Goal: Transaction & Acquisition: Book appointment/travel/reservation

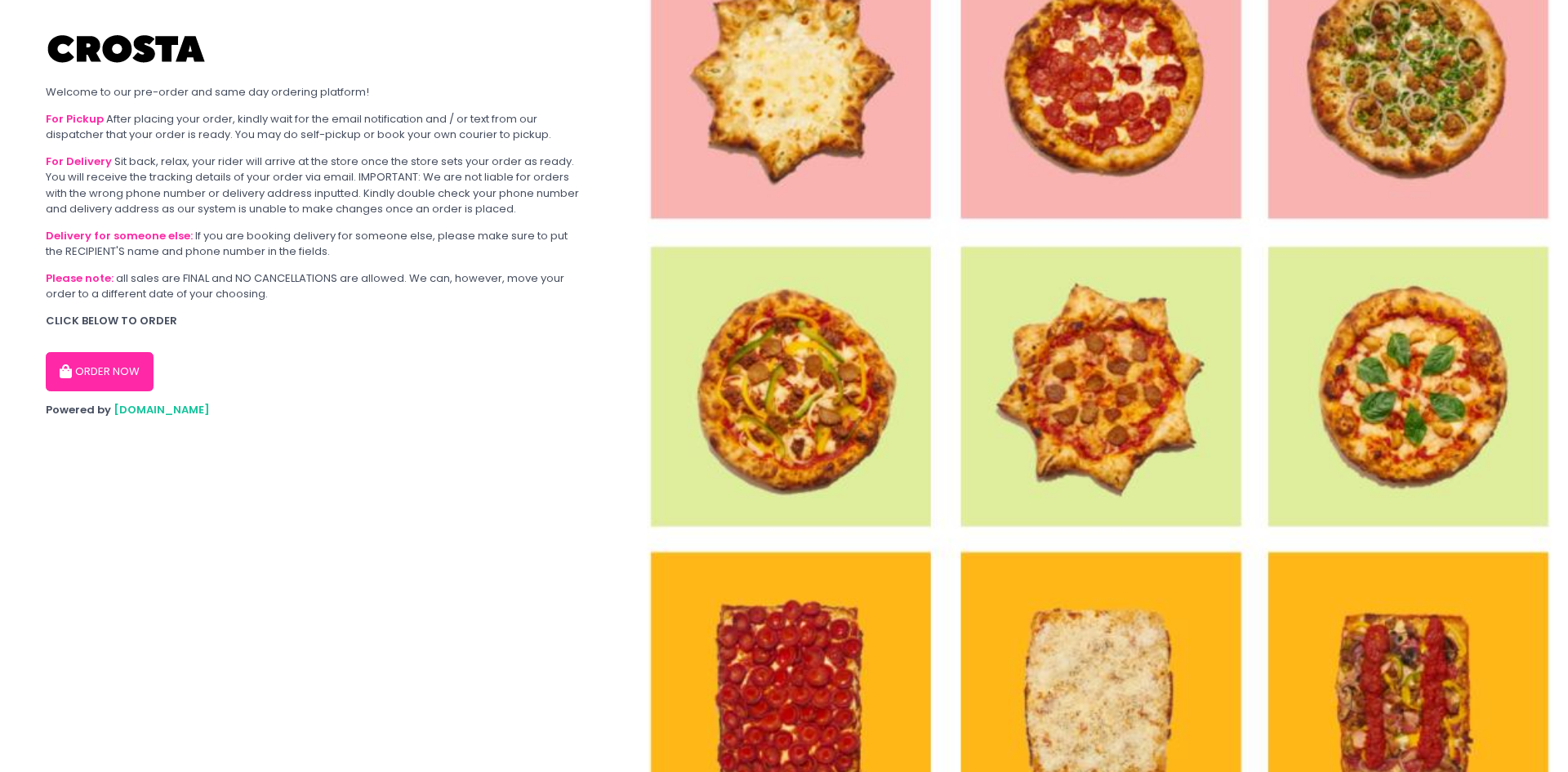
click at [130, 371] on button "ORDER NOW" at bounding box center [100, 371] width 108 height 39
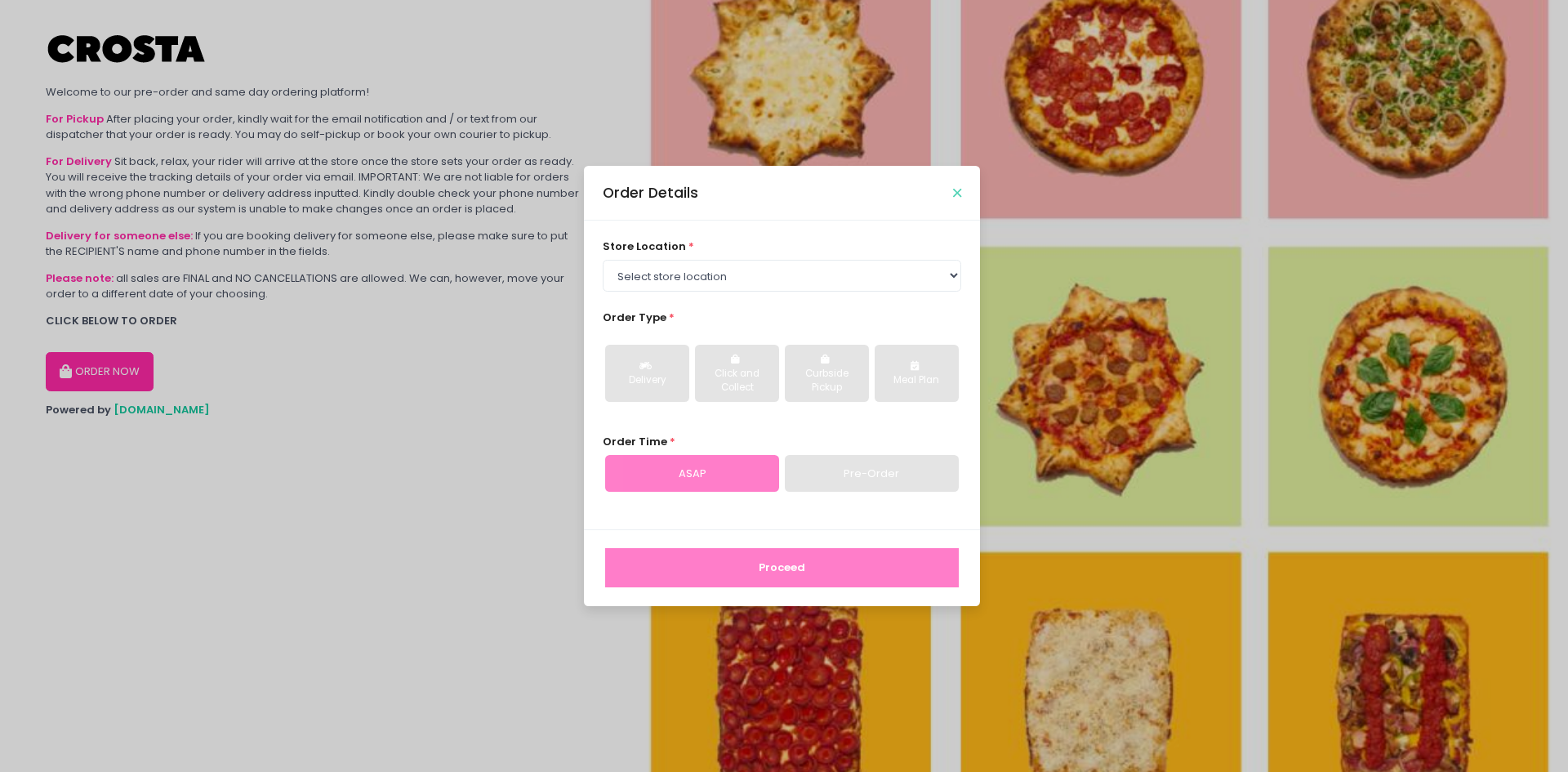
click at [958, 192] on icon "Close" at bounding box center [957, 193] width 9 height 12
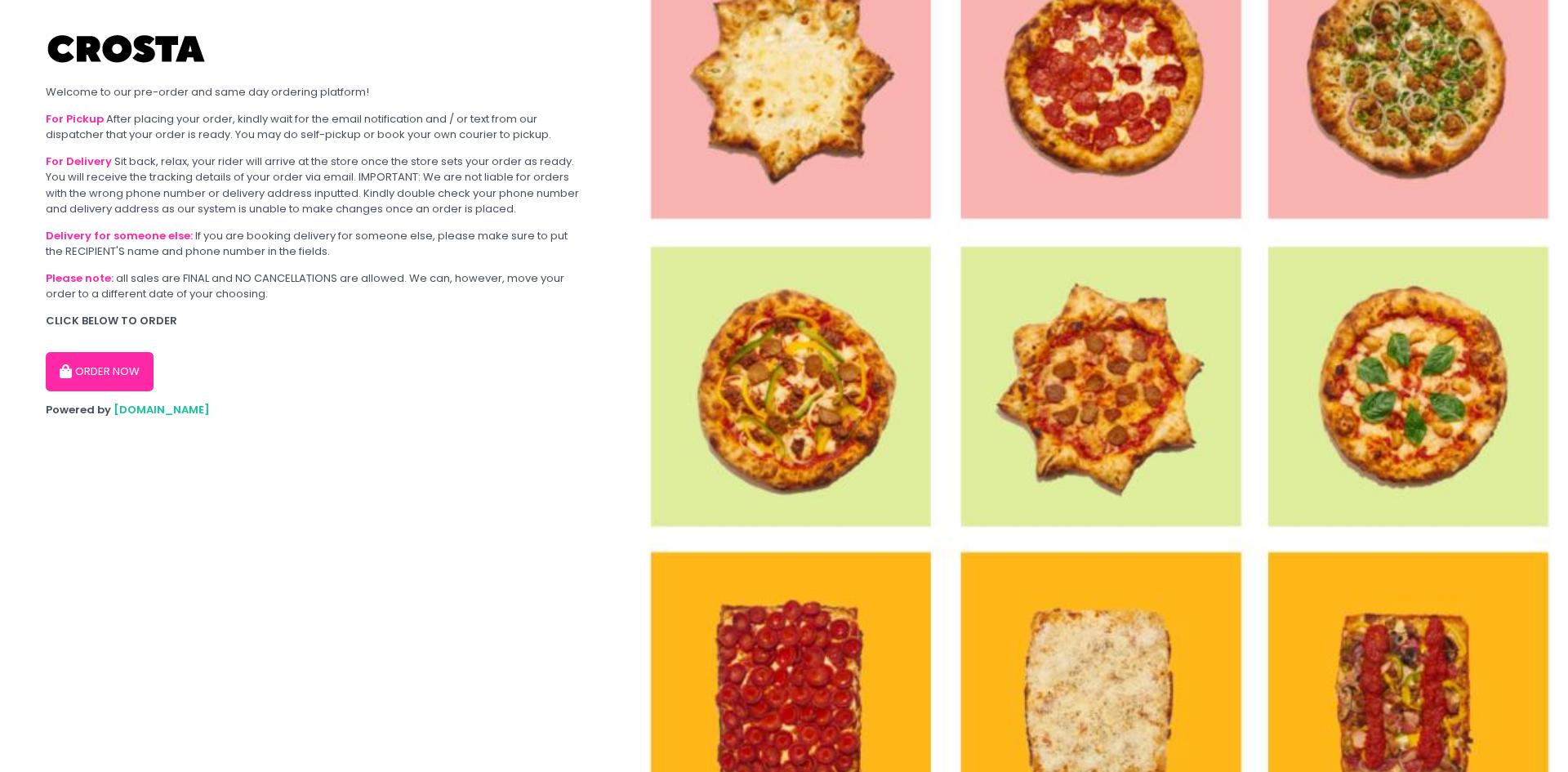
click at [99, 380] on button "ORDER NOW" at bounding box center [100, 371] width 108 height 39
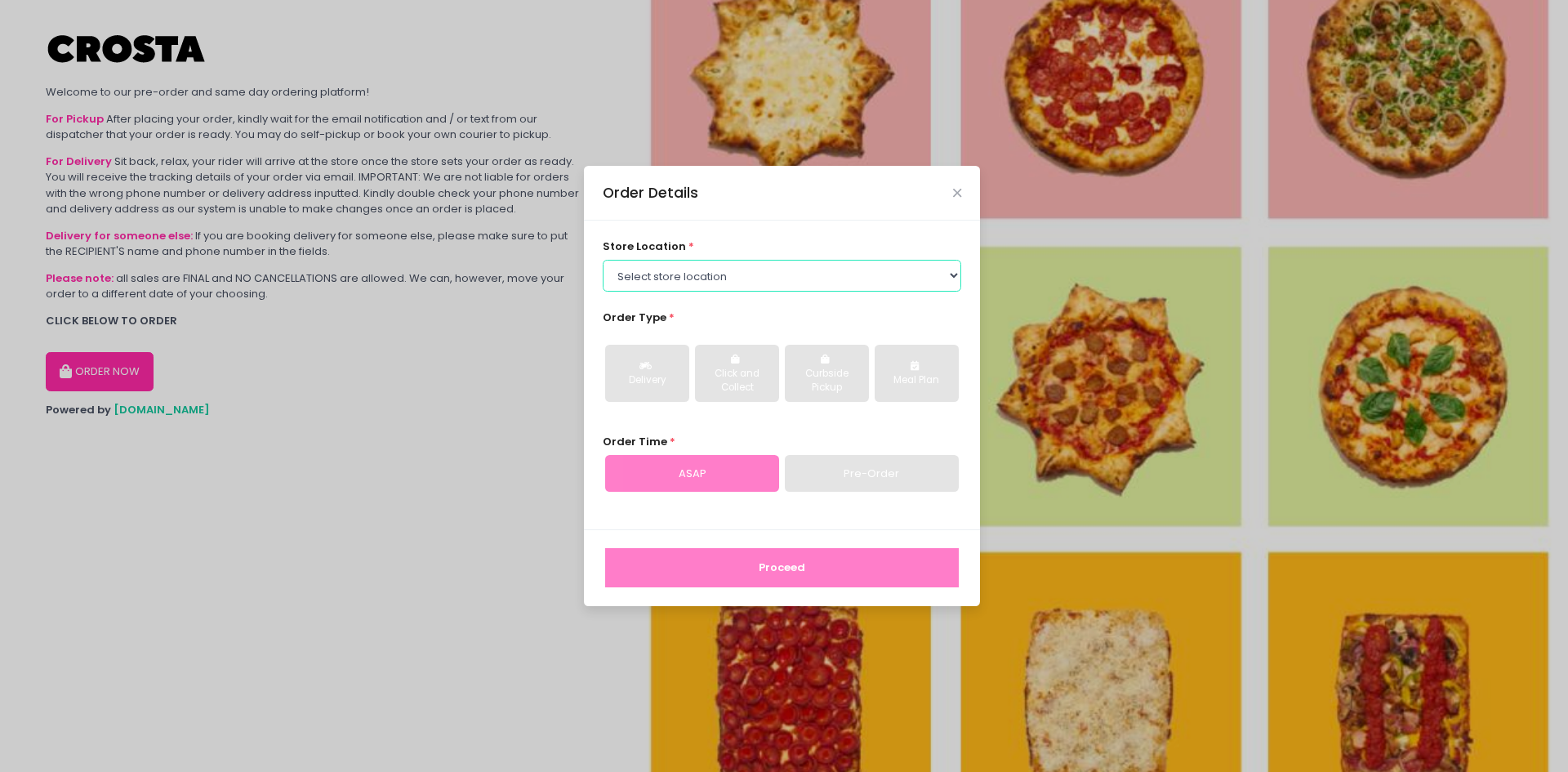
click at [776, 281] on select "Select store location Crosta Pizza - Salcedo Crosta Pizza - San Juan" at bounding box center [782, 275] width 359 height 31
select select "5fabb2e53664a8677beaeb89"
click at [603, 260] on select "Select store location Crosta Pizza - Salcedo Crosta Pizza - San Juan" at bounding box center [782, 275] width 359 height 31
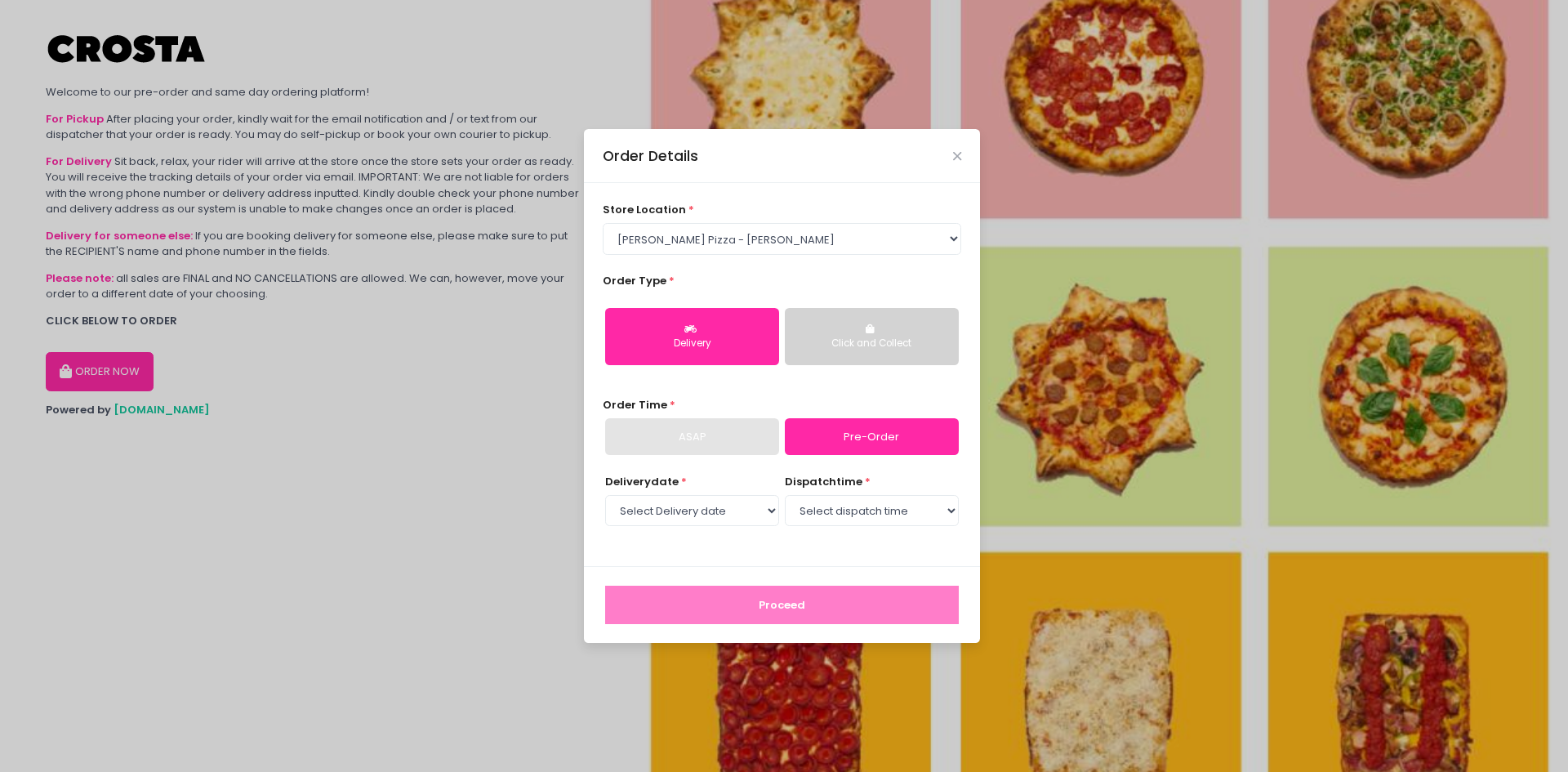
click at [860, 333] on button "Click and Collect" at bounding box center [871, 336] width 174 height 57
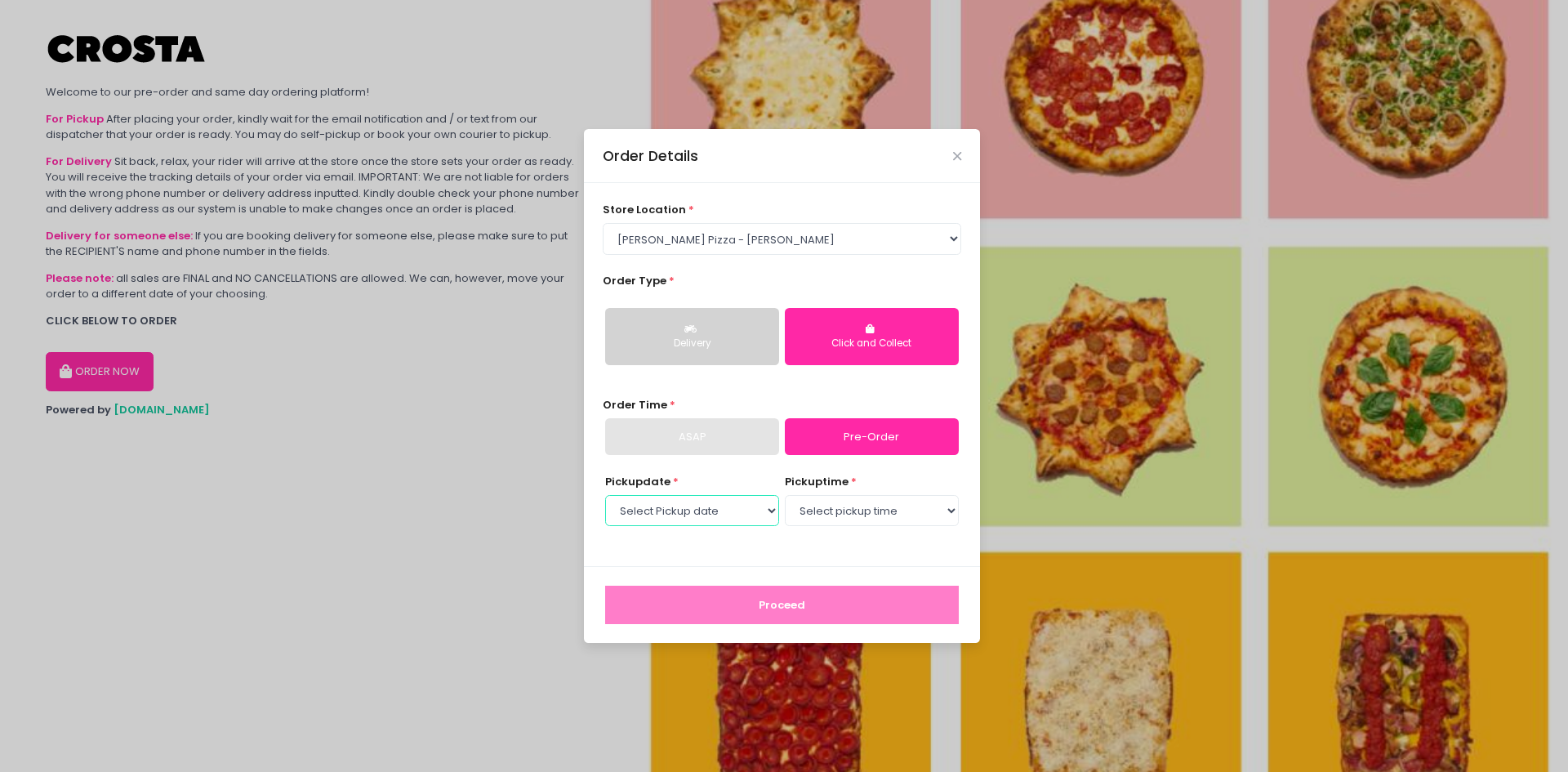
click at [730, 515] on select "Select Pickup date Thursday, Oct 2nd Friday, Oct 3rd Saturday, Oct 4th Sunday, …" at bounding box center [691, 510] width 174 height 31
select select "2025-10-02"
click at [605, 495] on select "Select Pickup date Thursday, Oct 2nd Friday, Oct 3rd Saturday, Oct 4th Sunday, …" at bounding box center [691, 510] width 174 height 31
click at [886, 522] on select "Select pickup time 12:00 PM - 12:30 PM 12:30 PM - 01:00 PM 01:00 PM - 01:30 PM …" at bounding box center [871, 510] width 174 height 31
select select "13:30"
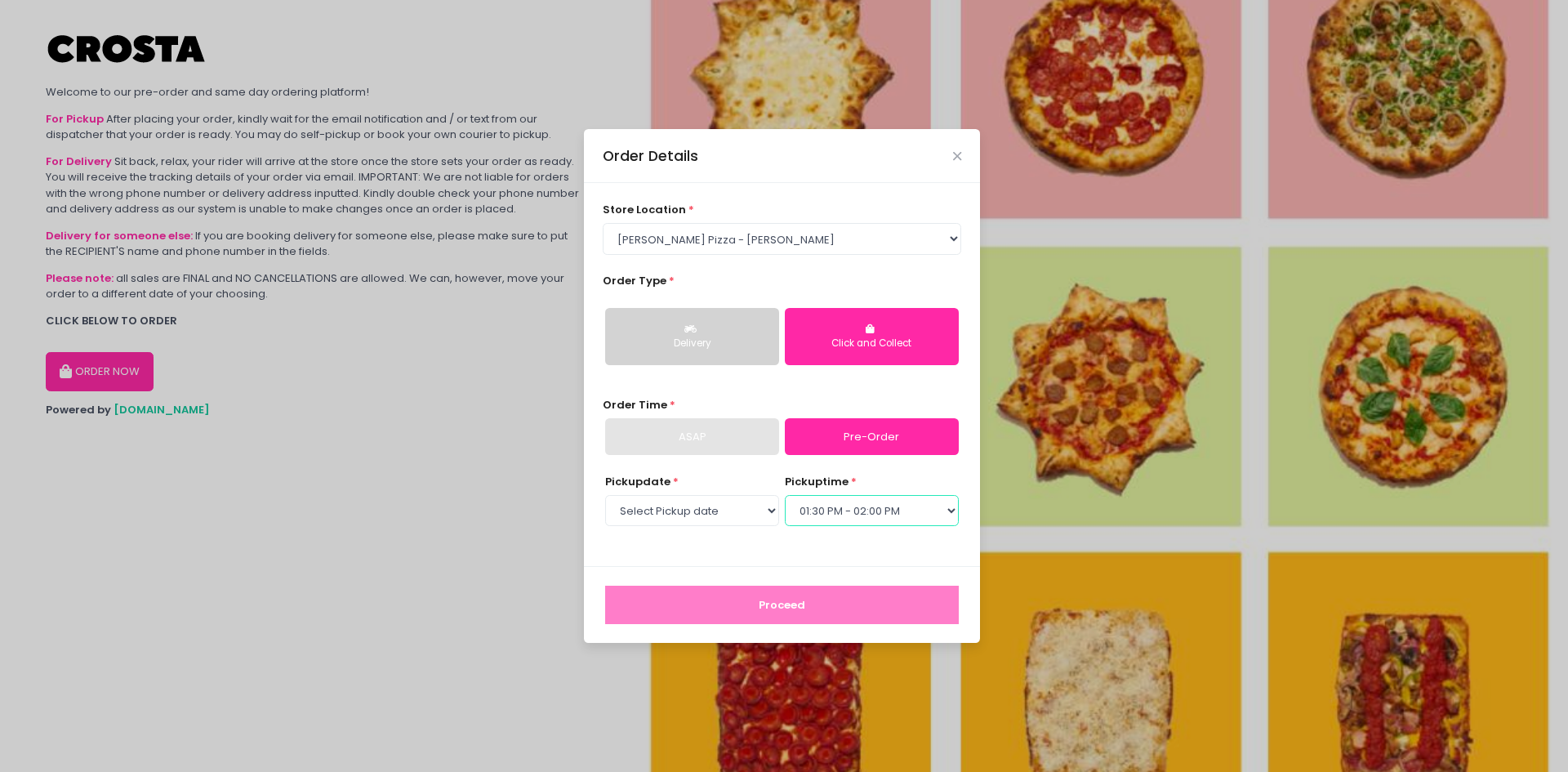
click at [785, 495] on select "Select pickup time 12:00 PM - 12:30 PM 12:30 PM - 01:00 PM 01:00 PM - 01:30 PM …" at bounding box center [871, 510] width 174 height 31
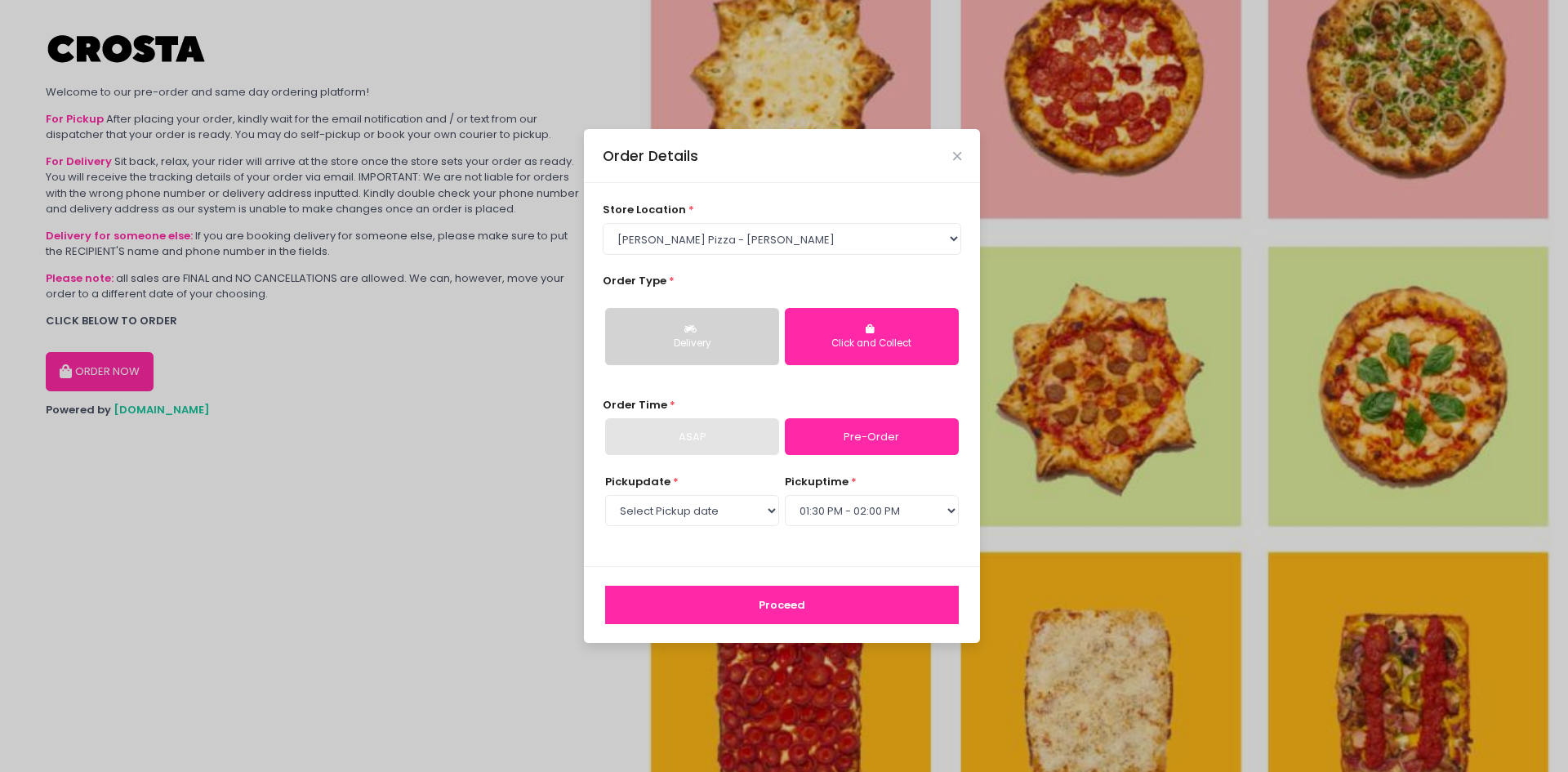
click at [853, 606] on button "Proceed" at bounding box center [781, 606] width 353 height 39
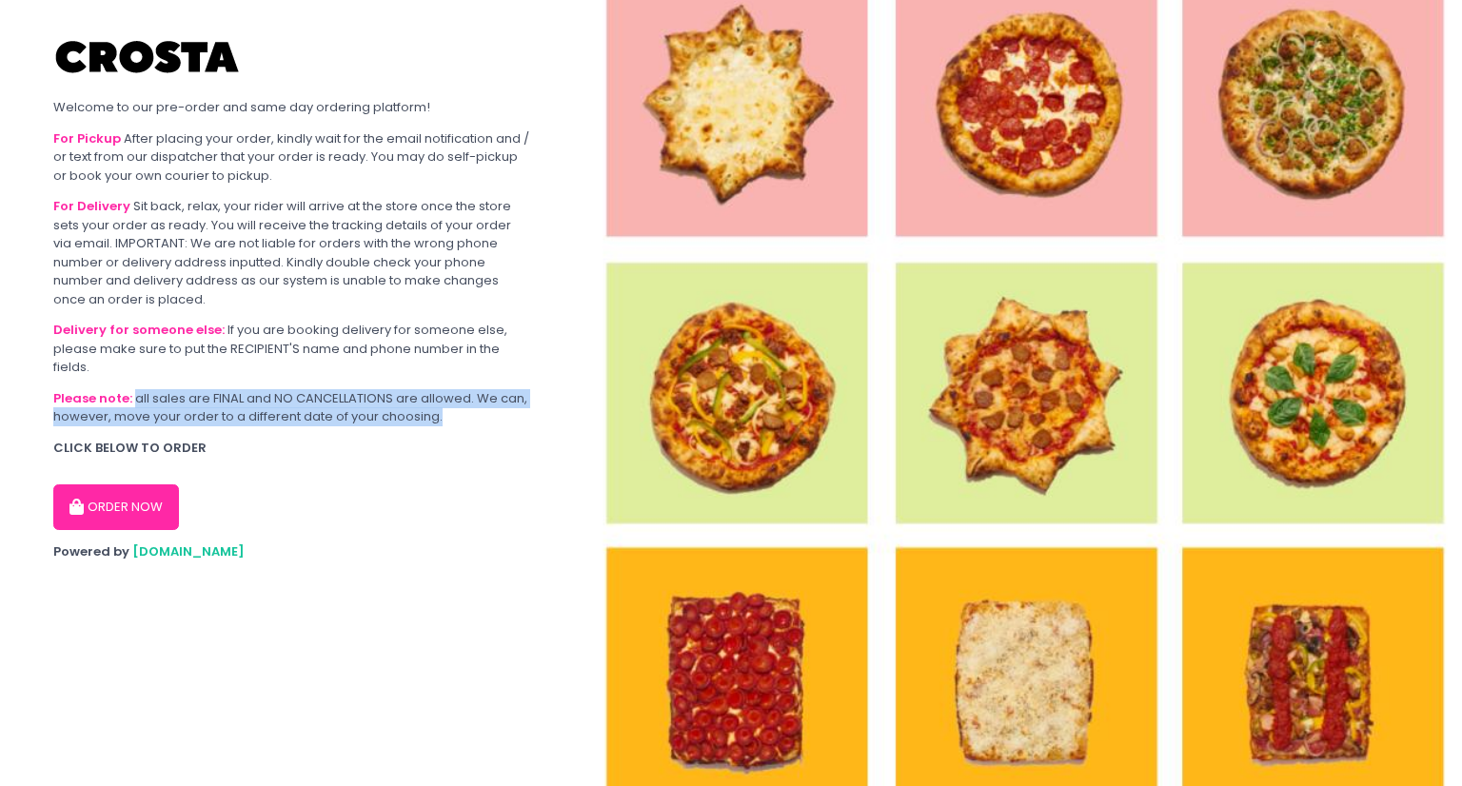
drag, startPoint x: 133, startPoint y: 395, endPoint x: 438, endPoint y: 424, distance: 306.0
click at [438, 424] on div "Please note: all sales are FINAL and NO CANCELLATIONS are allowed. We can, howe…" at bounding box center [292, 407] width 478 height 37
copy div "all sales are FINAL and NO CANCELLATIONS are allowed. We can, however, move you…"
